Goal: Task Accomplishment & Management: Manage account settings

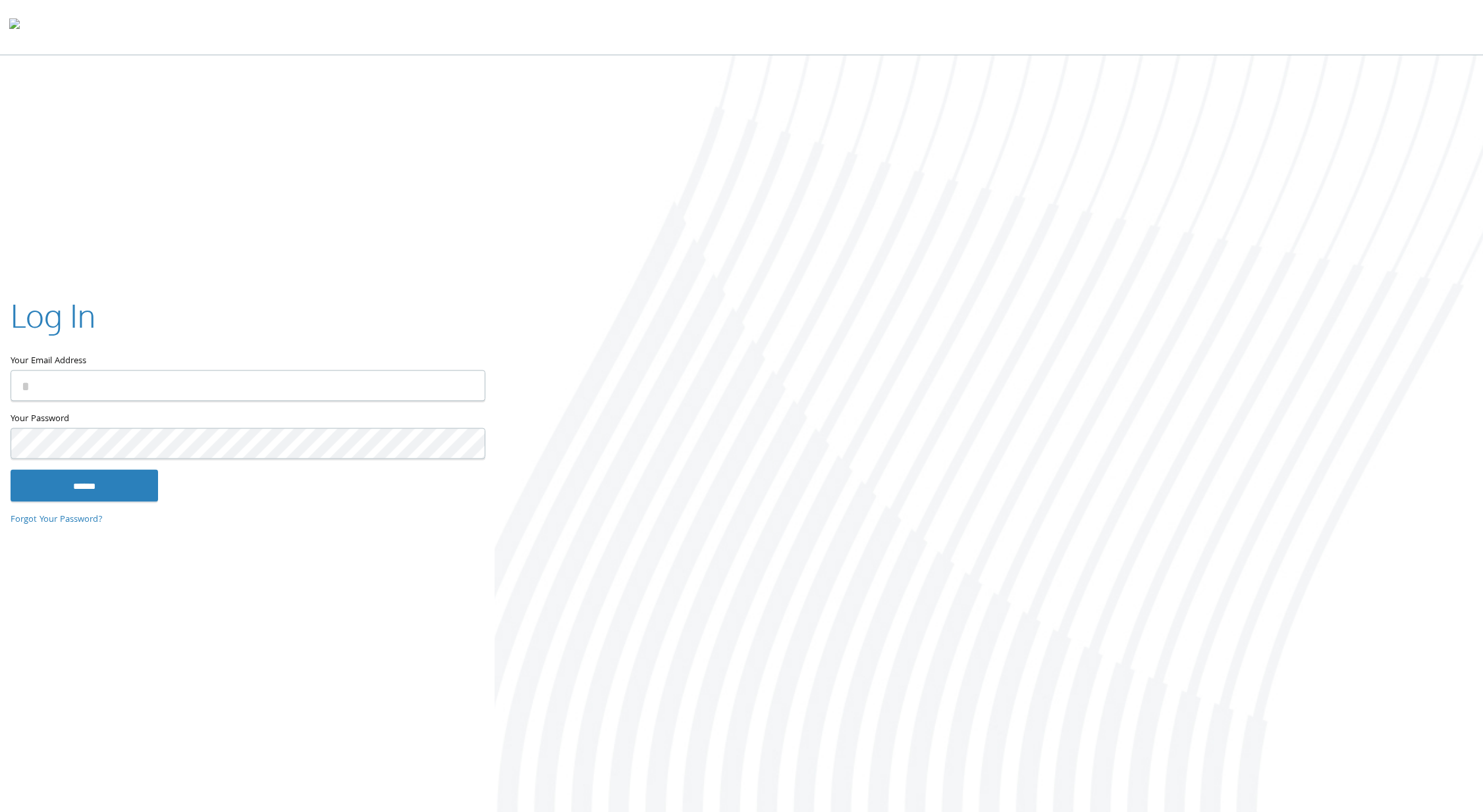
type input "**********"
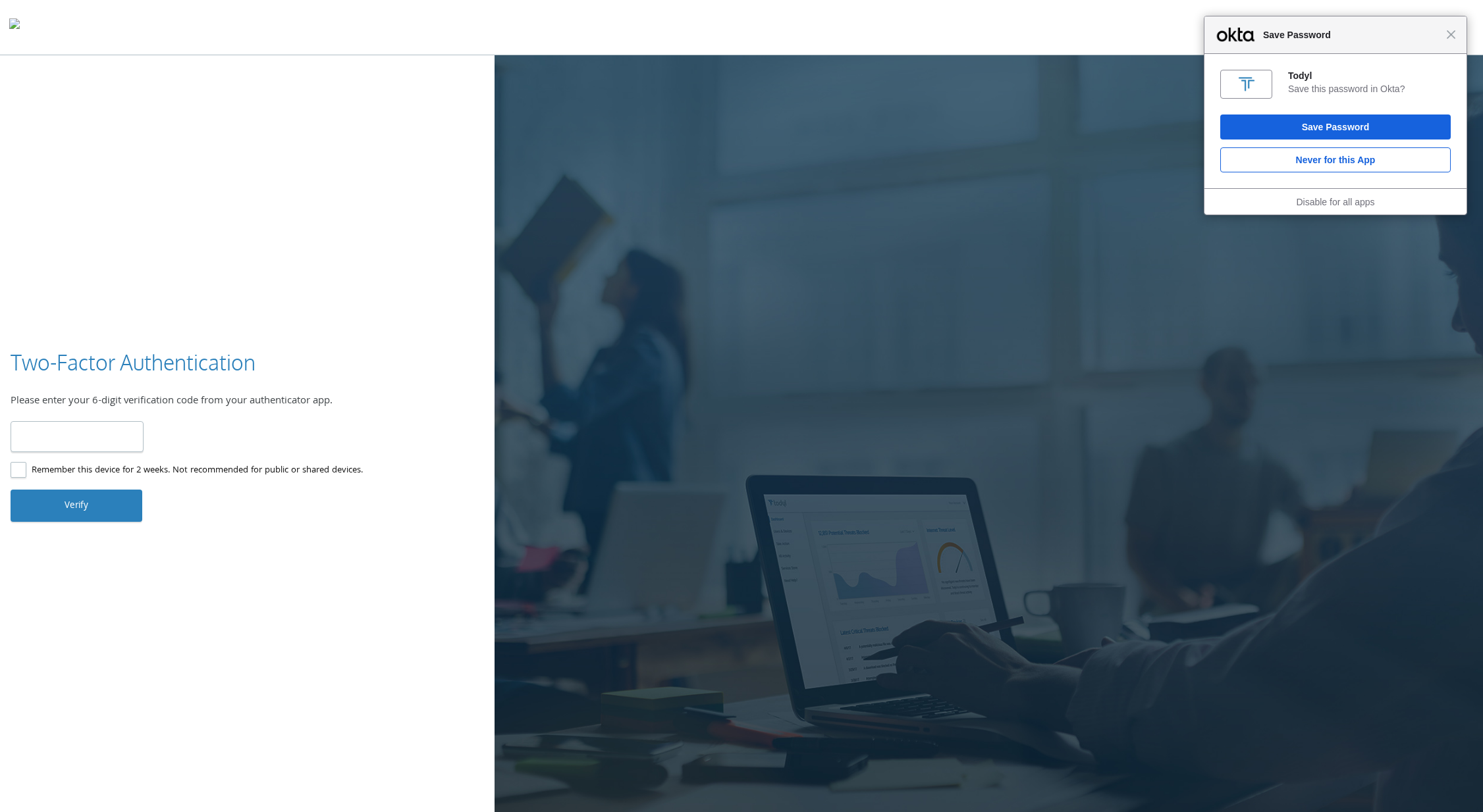
click at [85, 443] on input "number" at bounding box center [77, 436] width 133 height 31
type input "*"
type input "******"
